Goal: Task Accomplishment & Management: Manage account settings

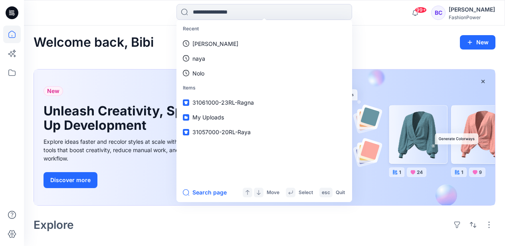
scroll to position [186, 0]
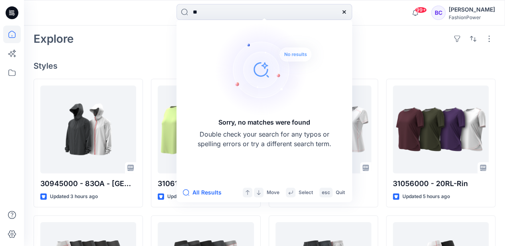
type input "*"
type input "*****"
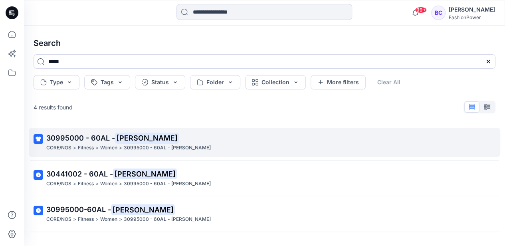
click at [137, 138] on p "30995000 - 60AL - Frida" at bounding box center [263, 138] width 435 height 11
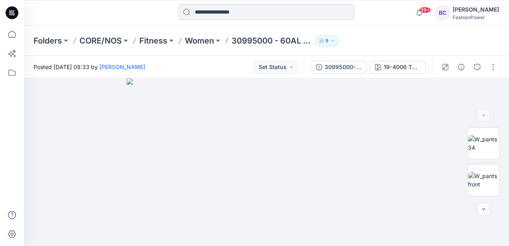
click at [206, 13] on input at bounding box center [267, 12] width 176 height 16
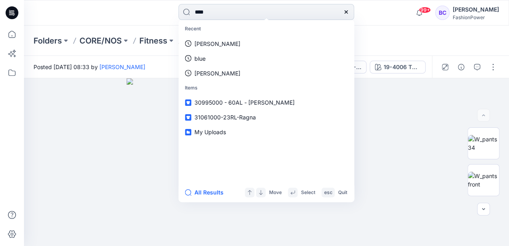
type input "*****"
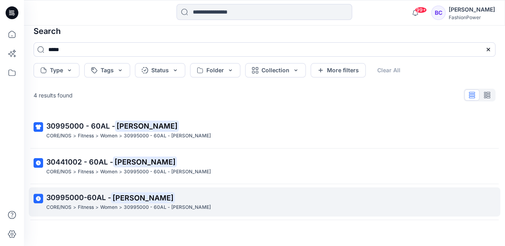
click at [135, 201] on p "30995000-60AL - Frida" at bounding box center [263, 197] width 435 height 11
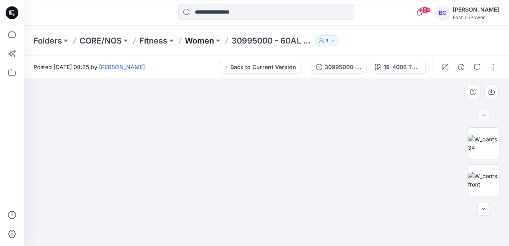
click at [199, 38] on p "Women" at bounding box center [199, 40] width 29 height 11
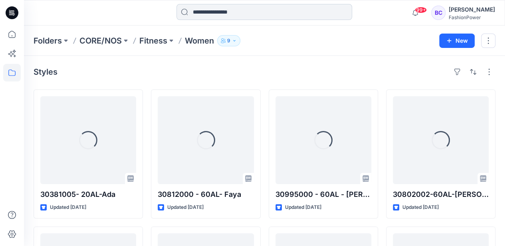
click at [212, 13] on input at bounding box center [265, 12] width 176 height 16
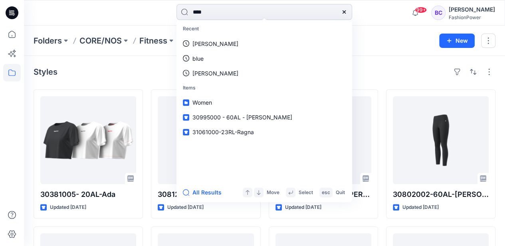
type input "*****"
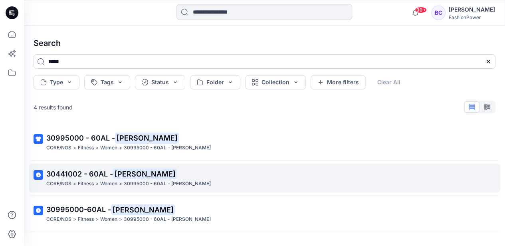
click at [170, 173] on p "30441002 - 60AL - Frida" at bounding box center [263, 174] width 435 height 11
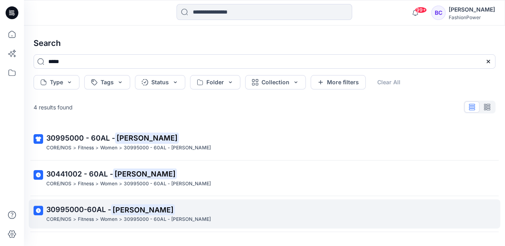
click at [146, 205] on p "30995000-60AL - Frida" at bounding box center [263, 209] width 435 height 11
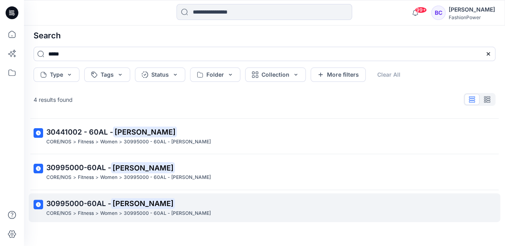
scroll to position [12, 0]
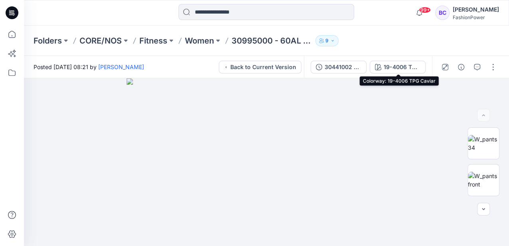
click at [349, 58] on div "30441002 - 60AL - [PERSON_NAME] 19-4006 TPG Caviar" at bounding box center [368, 67] width 128 height 22
click at [387, 63] on div "19-4006 TPG Caviar" at bounding box center [402, 67] width 37 height 9
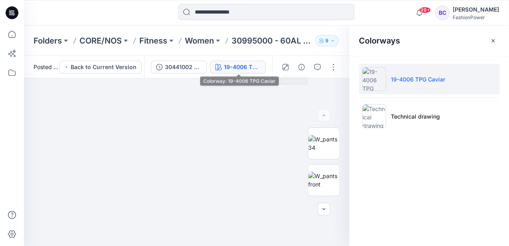
drag, startPoint x: 235, startPoint y: 65, endPoint x: 210, endPoint y: 69, distance: 25.4
click at [235, 65] on div "19-4006 TPG Caviar" at bounding box center [242, 67] width 37 height 9
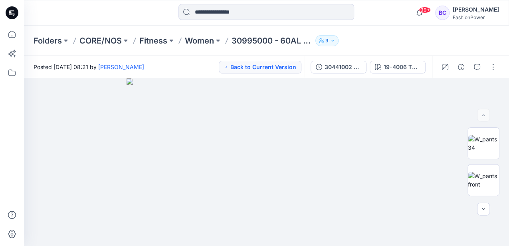
drag, startPoint x: 202, startPoint y: 66, endPoint x: 225, endPoint y: 65, distance: 23.6
click at [201, 66] on div "Posted Wednesday, March 26, 2025 08:21 by Bibi Castelijns Back to Current Versi…" at bounding box center [164, 67] width 280 height 22
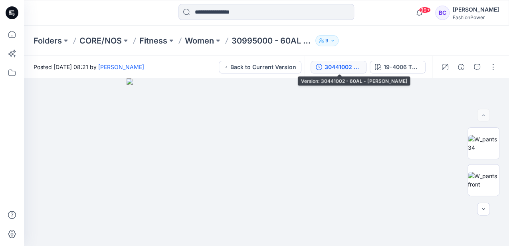
click at [341, 69] on div "30441002 - 60AL - Frida" at bounding box center [343, 67] width 37 height 9
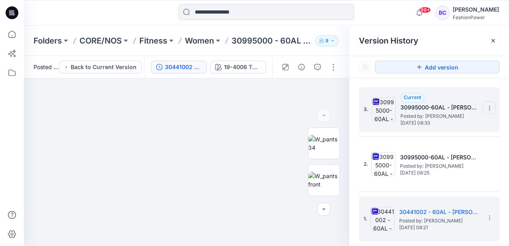
click at [486, 107] on section at bounding box center [489, 107] width 13 height 13
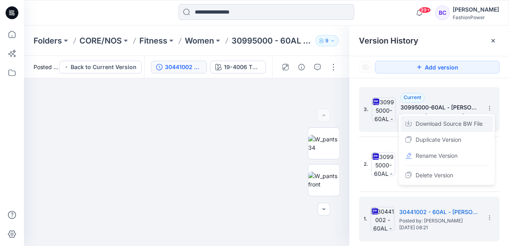
click at [480, 120] on span "Download Source BW File" at bounding box center [449, 124] width 67 height 10
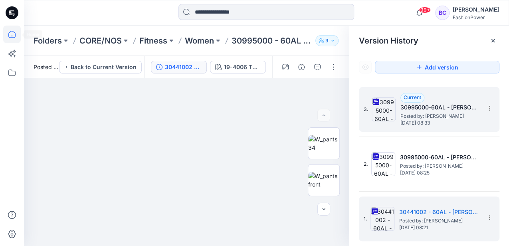
click at [11, 30] on icon at bounding box center [12, 35] width 18 height 18
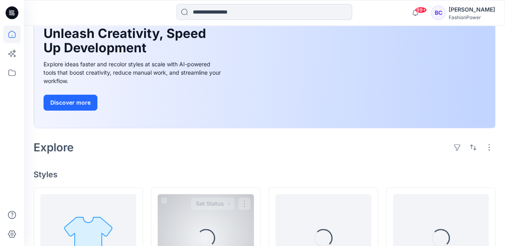
scroll to position [133, 0]
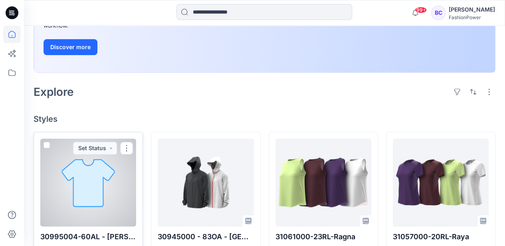
click at [122, 174] on div at bounding box center [88, 183] width 96 height 88
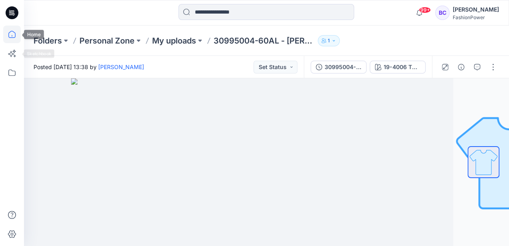
click at [11, 37] on icon at bounding box center [12, 35] width 18 height 18
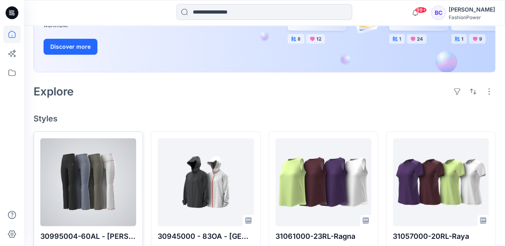
scroll to position [213, 0]
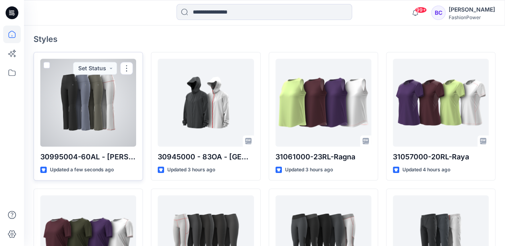
click at [93, 120] on div at bounding box center [88, 103] width 96 height 88
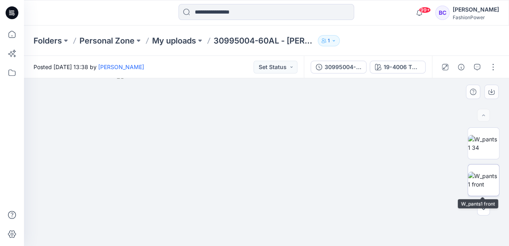
click at [484, 177] on img at bounding box center [483, 180] width 31 height 17
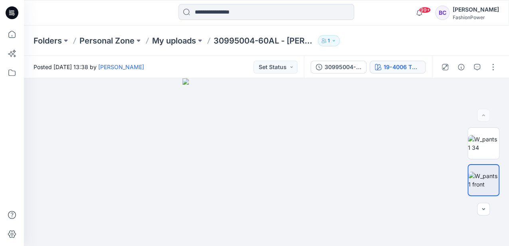
drag, startPoint x: 407, startPoint y: 78, endPoint x: 410, endPoint y: 62, distance: 16.2
click at [407, 76] on div "30995004-60AL - Frida 19-4006 TPG Caviar" at bounding box center [368, 67] width 128 height 22
click at [409, 62] on button "19-4006 TPG Caviar" at bounding box center [398, 67] width 56 height 13
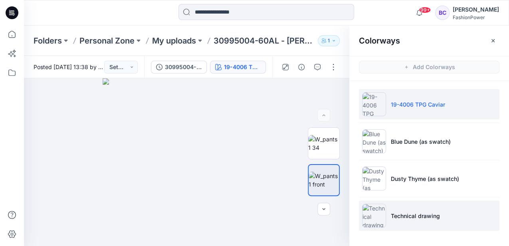
click at [402, 206] on li "Technical drawing" at bounding box center [429, 216] width 141 height 30
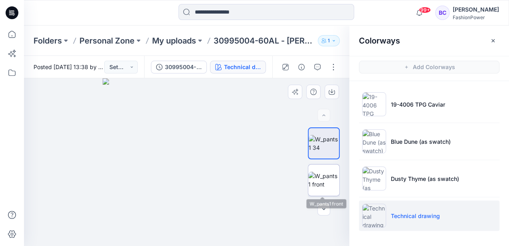
click at [330, 175] on img at bounding box center [323, 180] width 31 height 17
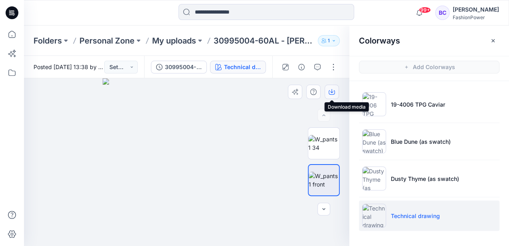
click at [334, 92] on icon "button" at bounding box center [332, 92] width 6 height 4
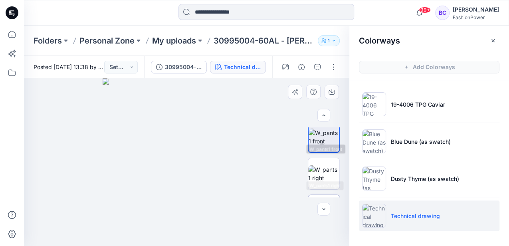
scroll to position [80, 0]
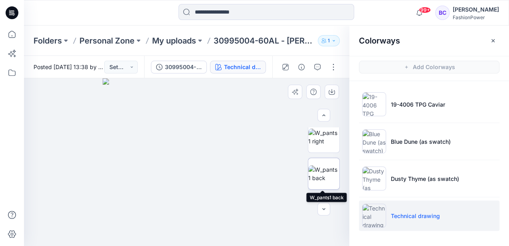
click at [322, 165] on img at bounding box center [323, 173] width 31 height 17
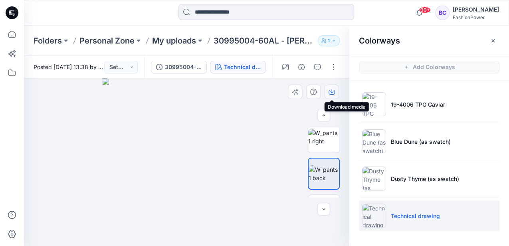
click at [333, 90] on icon "button" at bounding box center [332, 92] width 6 height 6
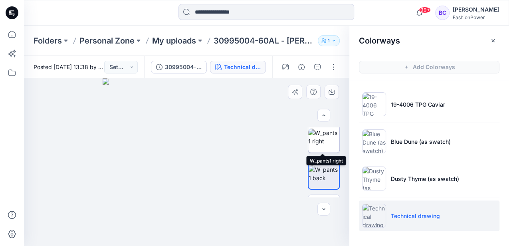
click at [312, 137] on img at bounding box center [323, 137] width 31 height 17
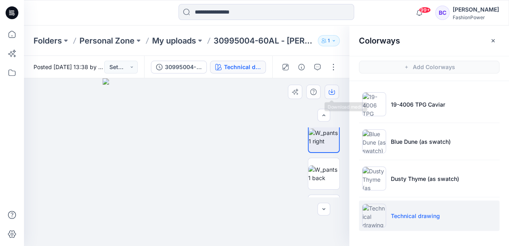
click at [331, 90] on icon "button" at bounding box center [332, 92] width 6 height 6
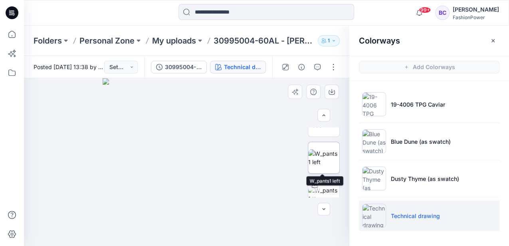
scroll to position [133, 0]
drag, startPoint x: 318, startPoint y: 161, endPoint x: 318, endPoint y: 156, distance: 4.4
click at [317, 161] on img at bounding box center [323, 157] width 31 height 17
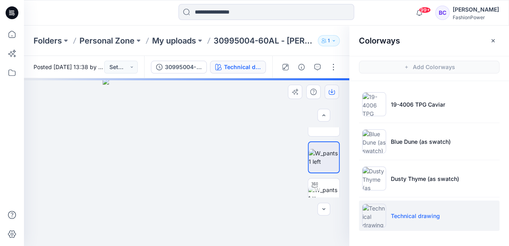
click at [331, 91] on icon "button" at bounding box center [332, 92] width 6 height 6
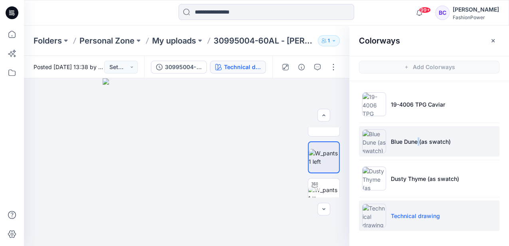
click at [419, 133] on li "Blue Dune (as swatch)" at bounding box center [429, 141] width 141 height 30
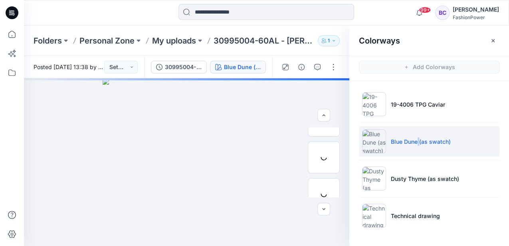
click at [418, 133] on li "Blue Dune (as swatch)" at bounding box center [429, 141] width 141 height 30
click at [154, 181] on img at bounding box center [187, 162] width 168 height 168
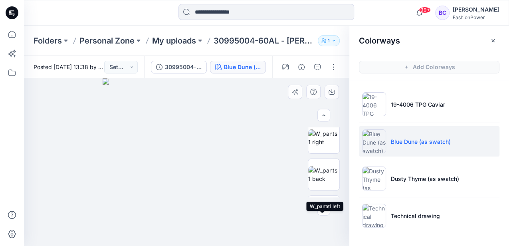
scroll to position [26, 0]
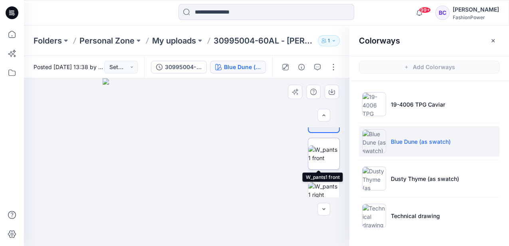
click at [323, 162] on img at bounding box center [323, 153] width 31 height 17
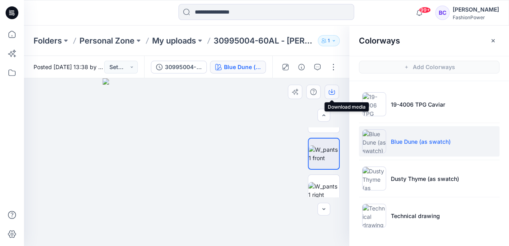
click at [333, 92] on icon "button" at bounding box center [331, 91] width 3 height 4
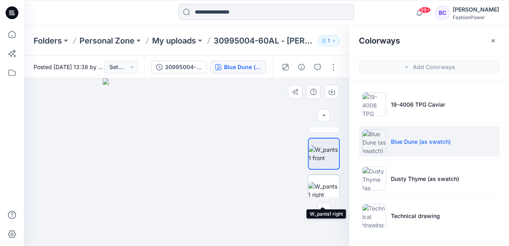
click at [333, 182] on img at bounding box center [323, 190] width 31 height 17
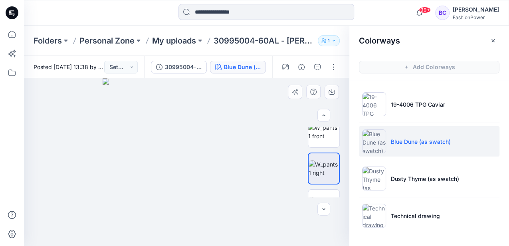
scroll to position [53, 0]
click at [328, 185] on div at bounding box center [324, 201] width 32 height 32
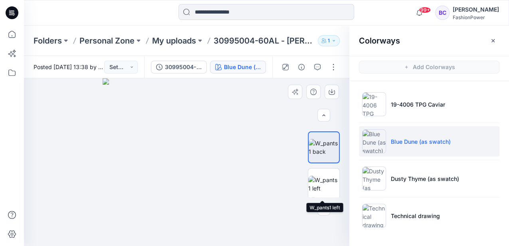
drag, startPoint x: 332, startPoint y: 177, endPoint x: 332, endPoint y: 164, distance: 12.8
click at [332, 177] on img at bounding box center [323, 184] width 31 height 17
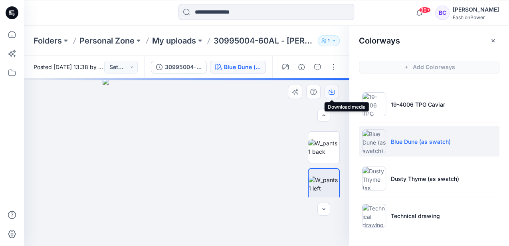
click at [332, 92] on icon "button" at bounding box center [331, 91] width 3 height 4
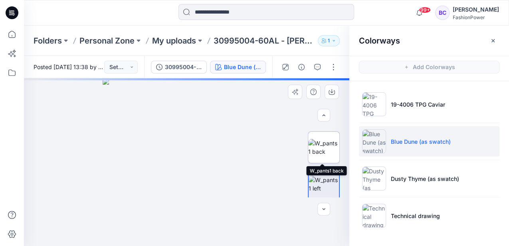
click at [324, 142] on img at bounding box center [323, 147] width 31 height 17
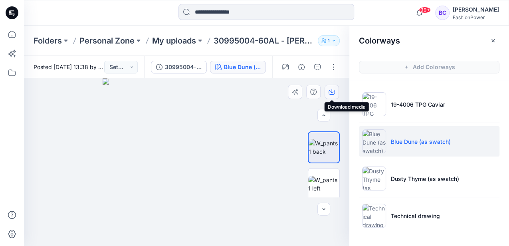
click at [336, 91] on button "button" at bounding box center [332, 92] width 14 height 14
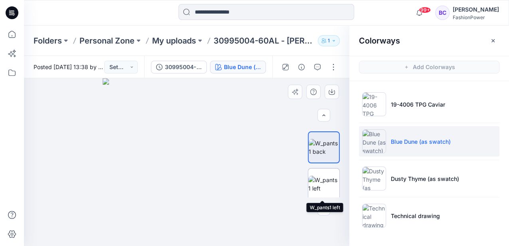
click at [328, 176] on img at bounding box center [323, 184] width 31 height 17
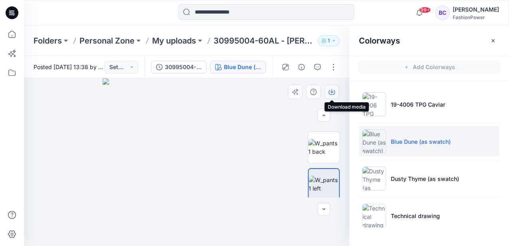
click at [326, 94] on button "button" at bounding box center [332, 92] width 14 height 14
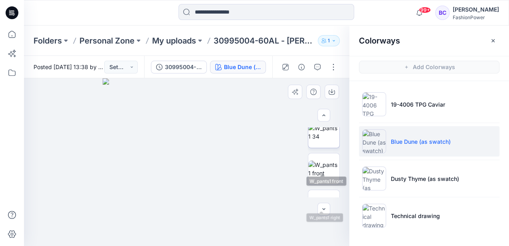
scroll to position [0, 0]
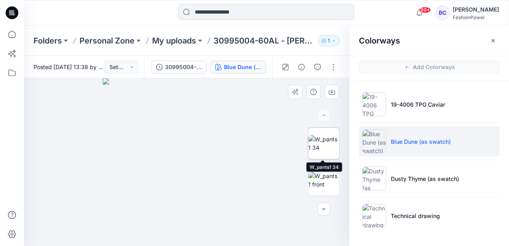
click at [329, 152] on img at bounding box center [323, 143] width 31 height 17
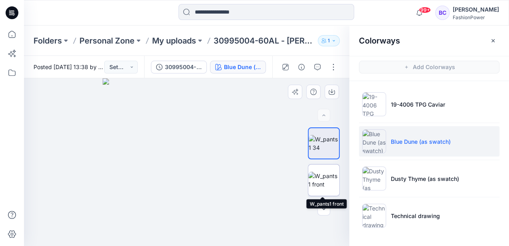
click at [329, 173] on img at bounding box center [323, 180] width 31 height 17
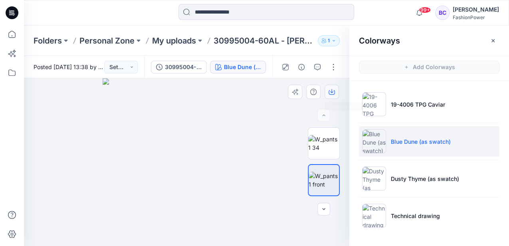
click at [335, 90] on button "button" at bounding box center [332, 92] width 14 height 14
click at [409, 196] on ul "19-4006 TPG Caviar Blue Dune (as swatch) Dusty Thyme (as swatch) Technical draw…" at bounding box center [430, 160] width 160 height 158
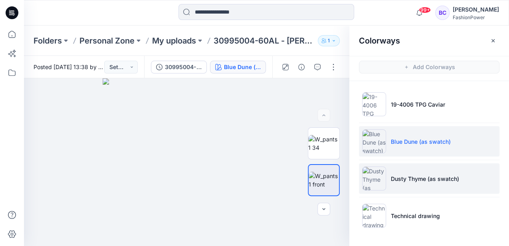
click at [413, 189] on li "Dusty Thyme (as swatch)" at bounding box center [429, 178] width 141 height 30
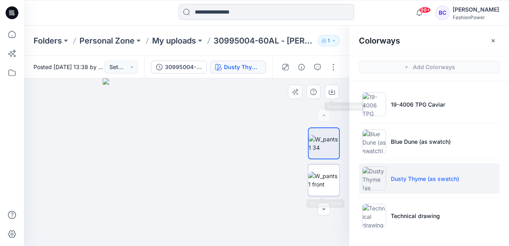
click at [327, 177] on img at bounding box center [323, 180] width 31 height 17
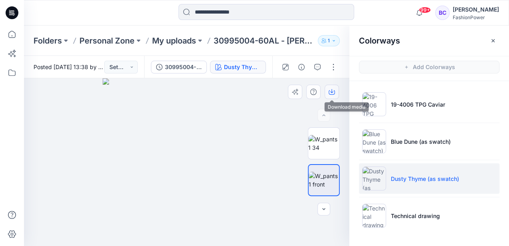
click at [335, 94] on icon "button" at bounding box center [332, 92] width 6 height 6
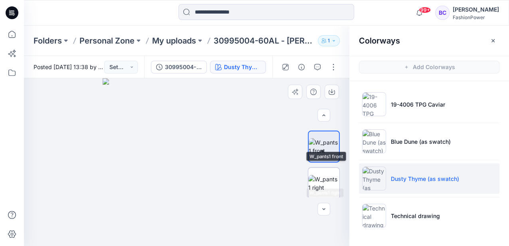
scroll to position [53, 0]
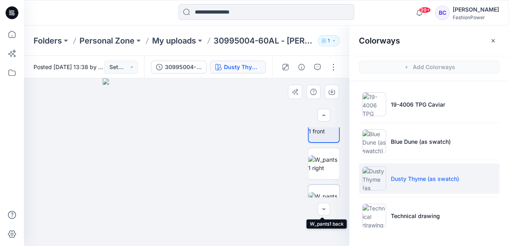
click at [326, 192] on img at bounding box center [323, 200] width 31 height 17
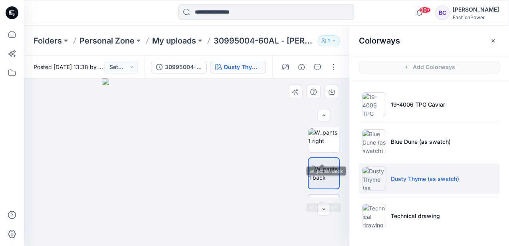
scroll to position [106, 0]
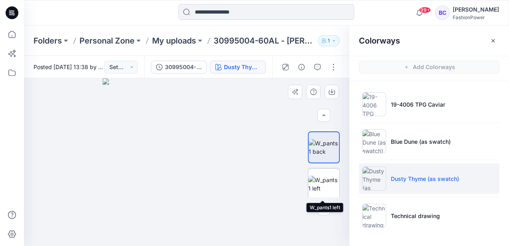
click at [326, 189] on img at bounding box center [323, 184] width 31 height 17
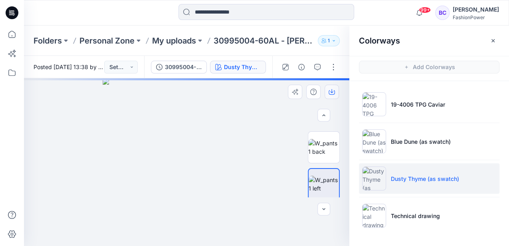
click at [328, 92] on button "button" at bounding box center [332, 92] width 14 height 14
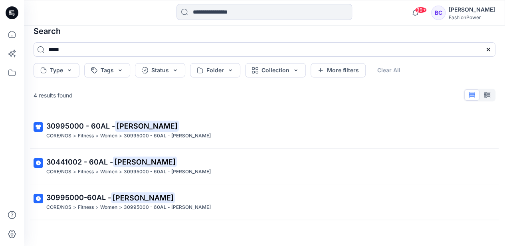
scroll to position [34, 0]
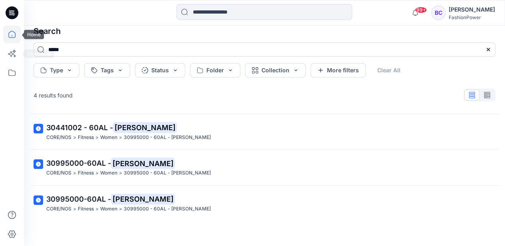
click at [17, 34] on icon at bounding box center [12, 35] width 18 height 18
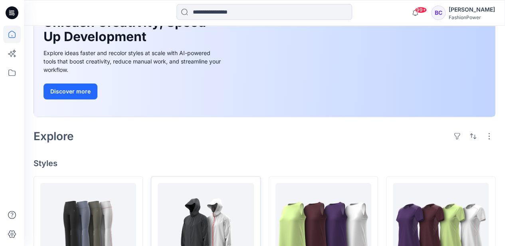
scroll to position [172, 0]
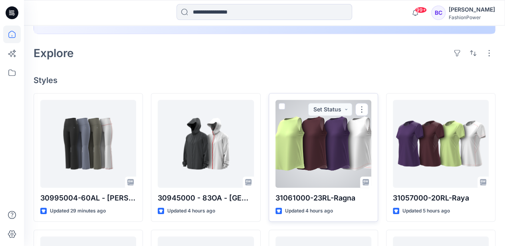
click at [332, 131] on div at bounding box center [324, 144] width 96 height 88
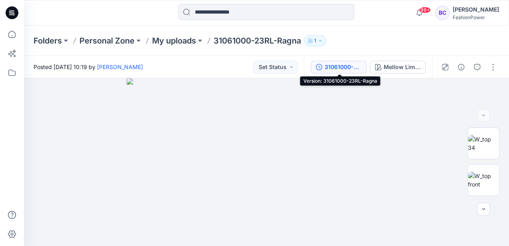
click at [326, 64] on div "31061000-23RL-Ragna" at bounding box center [343, 67] width 37 height 9
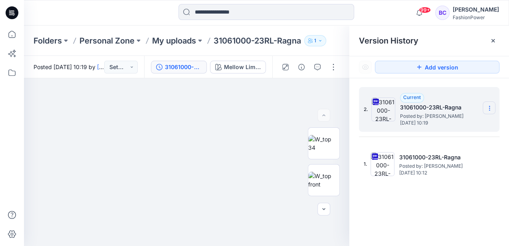
click at [492, 104] on section at bounding box center [489, 107] width 13 height 13
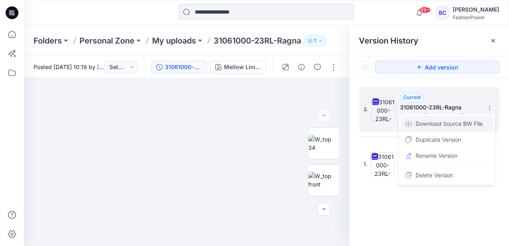
click at [468, 123] on span "Download Source BW File" at bounding box center [449, 124] width 67 height 10
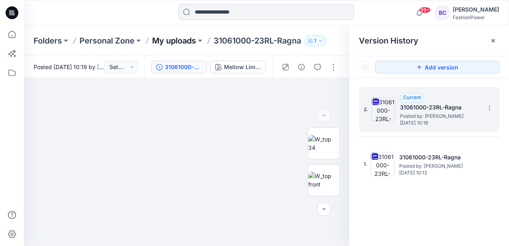
click at [191, 41] on p "My uploads" at bounding box center [174, 40] width 44 height 11
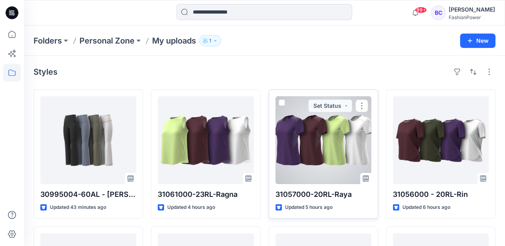
click at [332, 127] on div at bounding box center [324, 140] width 96 height 88
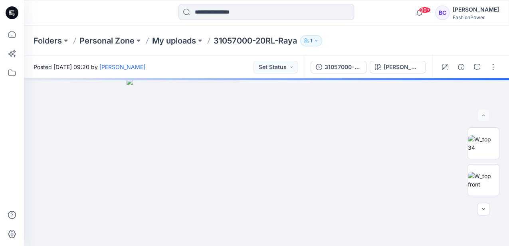
click at [362, 60] on div "31057000-20RL-Raya Viola (As swatch)" at bounding box center [368, 67] width 128 height 22
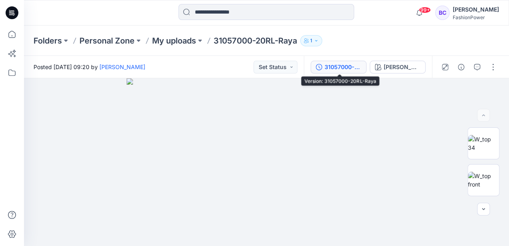
click at [351, 65] on div "31057000-20RL-Raya" at bounding box center [343, 67] width 37 height 9
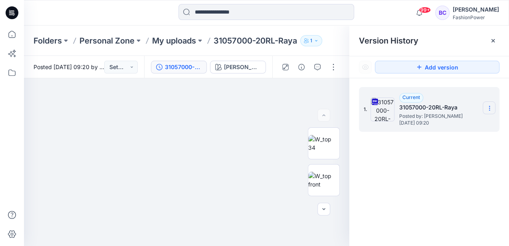
click at [491, 107] on icon at bounding box center [490, 108] width 6 height 6
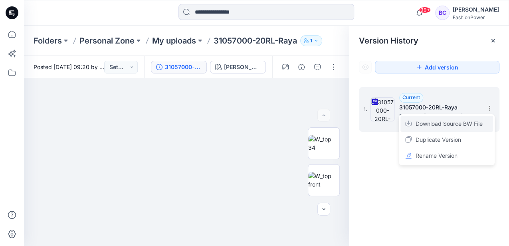
click at [470, 125] on span "Download Source BW File" at bounding box center [449, 124] width 67 height 10
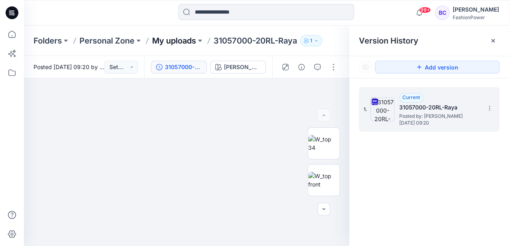
click at [165, 44] on p "My uploads" at bounding box center [174, 40] width 44 height 11
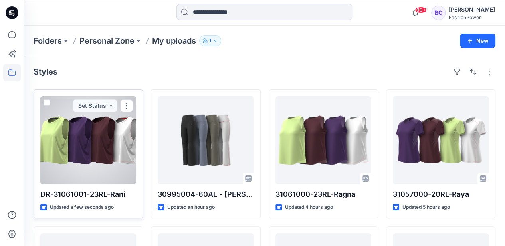
click at [117, 127] on div at bounding box center [88, 140] width 96 height 88
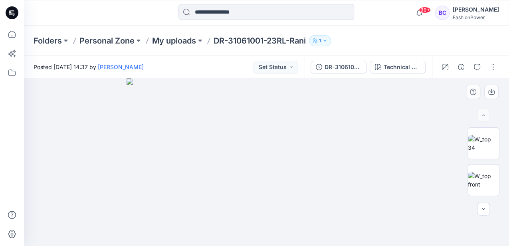
click at [201, 136] on img at bounding box center [267, 162] width 280 height 168
click at [196, 40] on p "My uploads" at bounding box center [174, 40] width 44 height 11
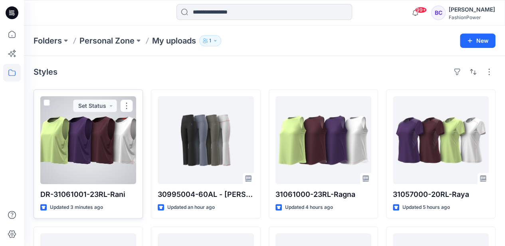
click at [88, 147] on div at bounding box center [88, 140] width 96 height 88
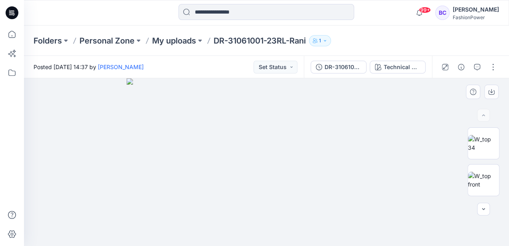
click at [159, 148] on img at bounding box center [267, 162] width 280 height 168
click at [484, 185] on img at bounding box center [483, 180] width 31 height 17
click at [488, 138] on img at bounding box center [483, 143] width 31 height 17
click at [496, 93] on button "button" at bounding box center [492, 92] width 14 height 14
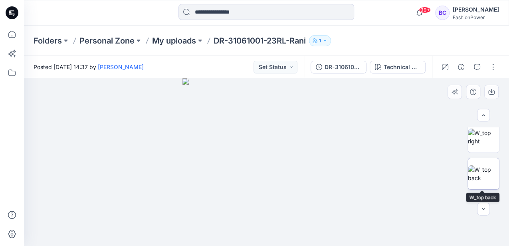
click at [489, 165] on img at bounding box center [483, 173] width 31 height 17
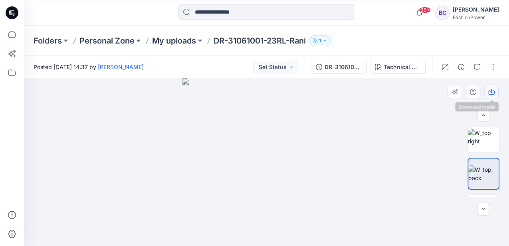
click at [492, 88] on button "button" at bounding box center [492, 92] width 14 height 14
drag, startPoint x: 493, startPoint y: 140, endPoint x: 492, endPoint y: 127, distance: 12.4
click at [493, 140] on img at bounding box center [483, 137] width 31 height 17
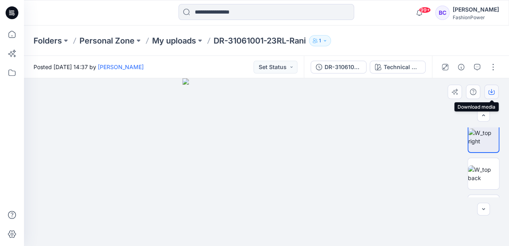
click at [490, 94] on icon "button" at bounding box center [492, 92] width 6 height 4
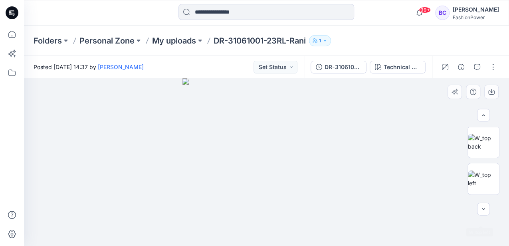
scroll to position [133, 0]
drag, startPoint x: 490, startPoint y: 163, endPoint x: 491, endPoint y: 155, distance: 8.1
click at [490, 163] on img at bounding box center [483, 157] width 31 height 17
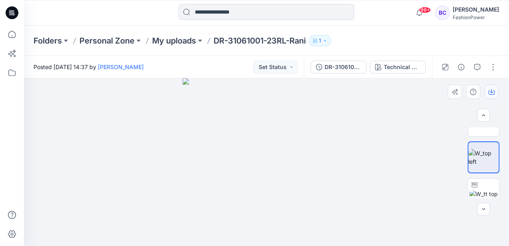
click at [495, 94] on icon "button" at bounding box center [492, 92] width 6 height 6
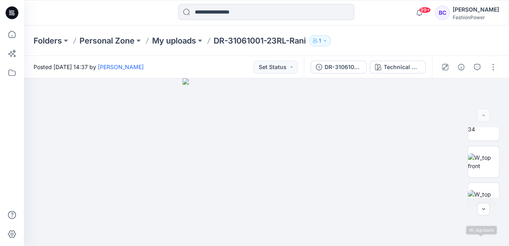
scroll to position [0, 0]
click at [351, 70] on div "DR-31061001-23RL-Rani" at bounding box center [343, 67] width 37 height 9
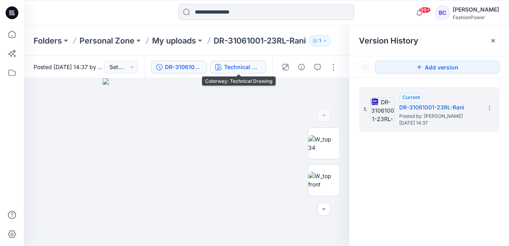
drag, startPoint x: 229, startPoint y: 70, endPoint x: 315, endPoint y: 88, distance: 88.1
click at [229, 70] on div "Technical Drawing" at bounding box center [242, 67] width 37 height 9
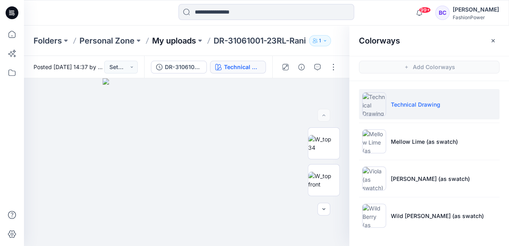
click at [191, 40] on p "My uploads" at bounding box center [174, 40] width 44 height 11
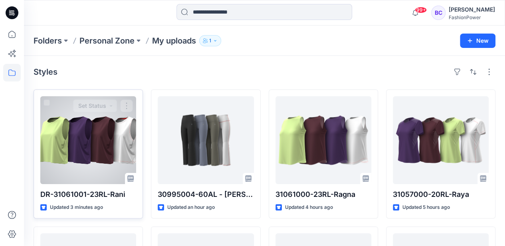
click at [105, 144] on div at bounding box center [88, 140] width 96 height 88
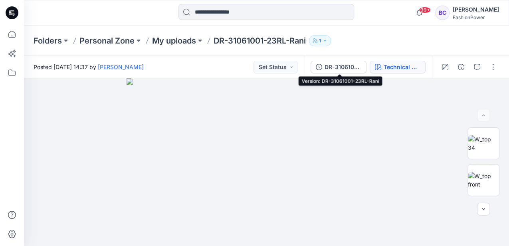
click at [382, 65] on icon "button" at bounding box center [378, 67] width 6 height 6
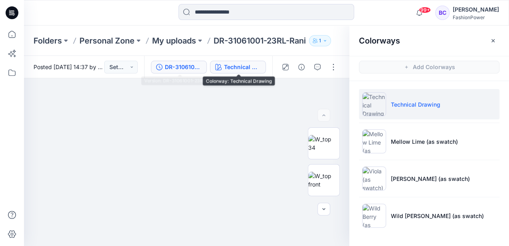
click at [181, 66] on div "DR-31061001-23RL-Rani" at bounding box center [183, 67] width 37 height 9
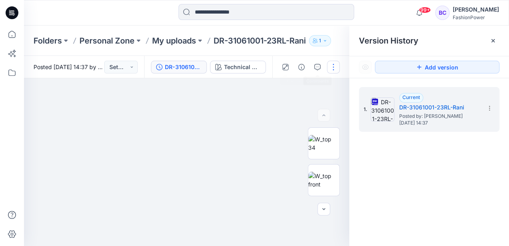
click at [334, 68] on button "button" at bounding box center [333, 67] width 13 height 13
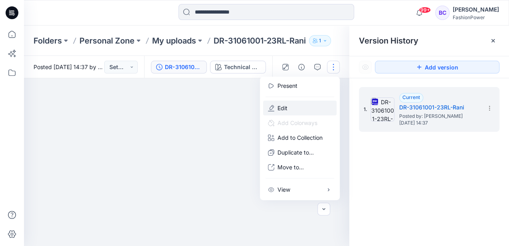
click at [295, 111] on button "Edit" at bounding box center [300, 108] width 74 height 15
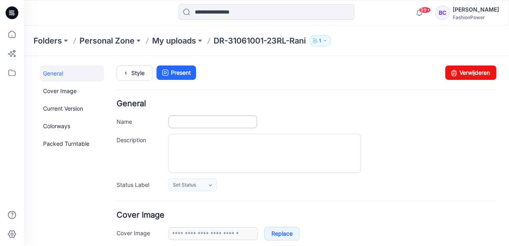
type input "**********"
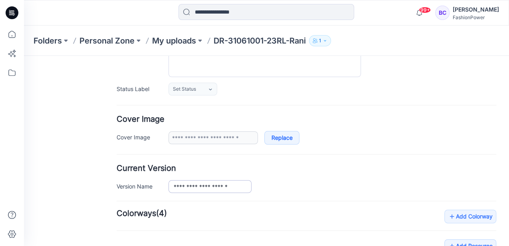
scroll to position [160, 0]
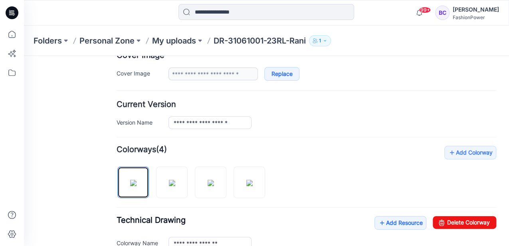
drag, startPoint x: 225, startPoint y: 170, endPoint x: 149, endPoint y: 163, distance: 76.6
click at [210, 173] on div at bounding box center [194, 178] width 155 height 41
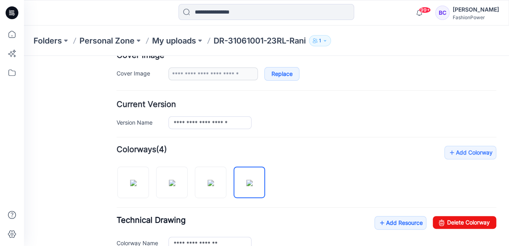
click at [201, 39] on button at bounding box center [200, 40] width 8 height 11
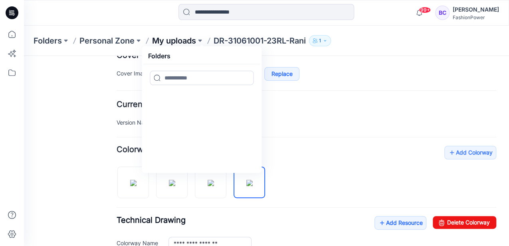
click at [185, 45] on p "My uploads" at bounding box center [174, 40] width 44 height 11
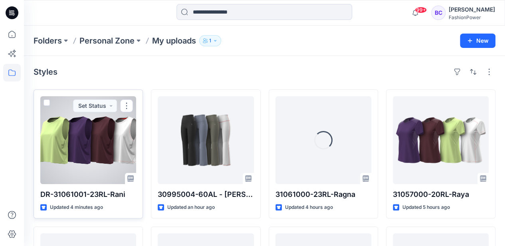
click at [90, 133] on div at bounding box center [88, 140] width 96 height 88
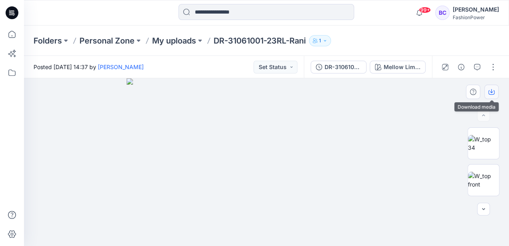
click at [488, 91] on button "button" at bounding box center [492, 92] width 14 height 14
click at [257, 15] on input at bounding box center [267, 12] width 176 height 16
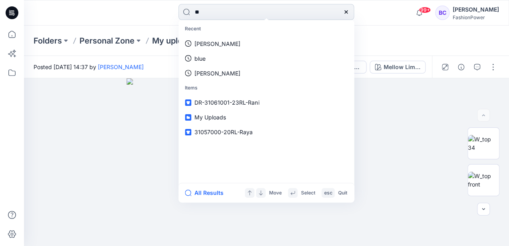
type input "***"
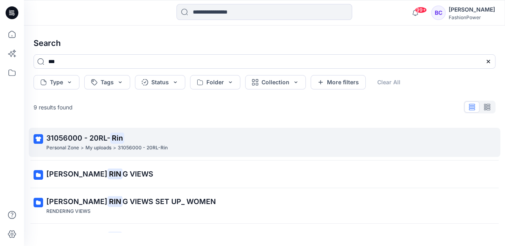
click at [116, 132] on link "31056000 - 20RL- Rin Personal Zone > My uploads > 31056000 - 20RL-Rin" at bounding box center [265, 142] width 472 height 29
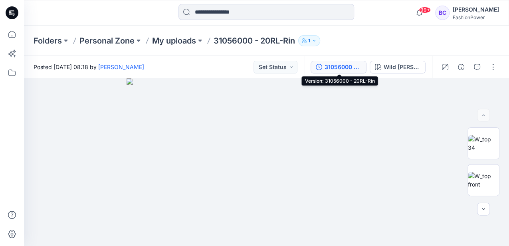
click at [324, 65] on button "31056000 - 20RL-Rin" at bounding box center [339, 67] width 56 height 13
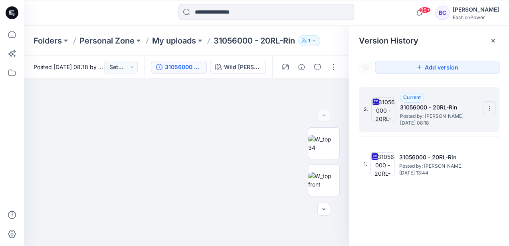
click at [490, 108] on icon at bounding box center [490, 108] width 0 height 0
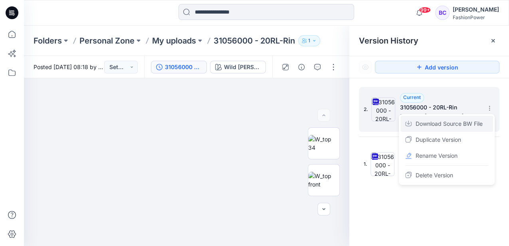
click at [470, 125] on span "Download Source BW File" at bounding box center [449, 124] width 67 height 10
